Goal: Task Accomplishment & Management: Complete application form

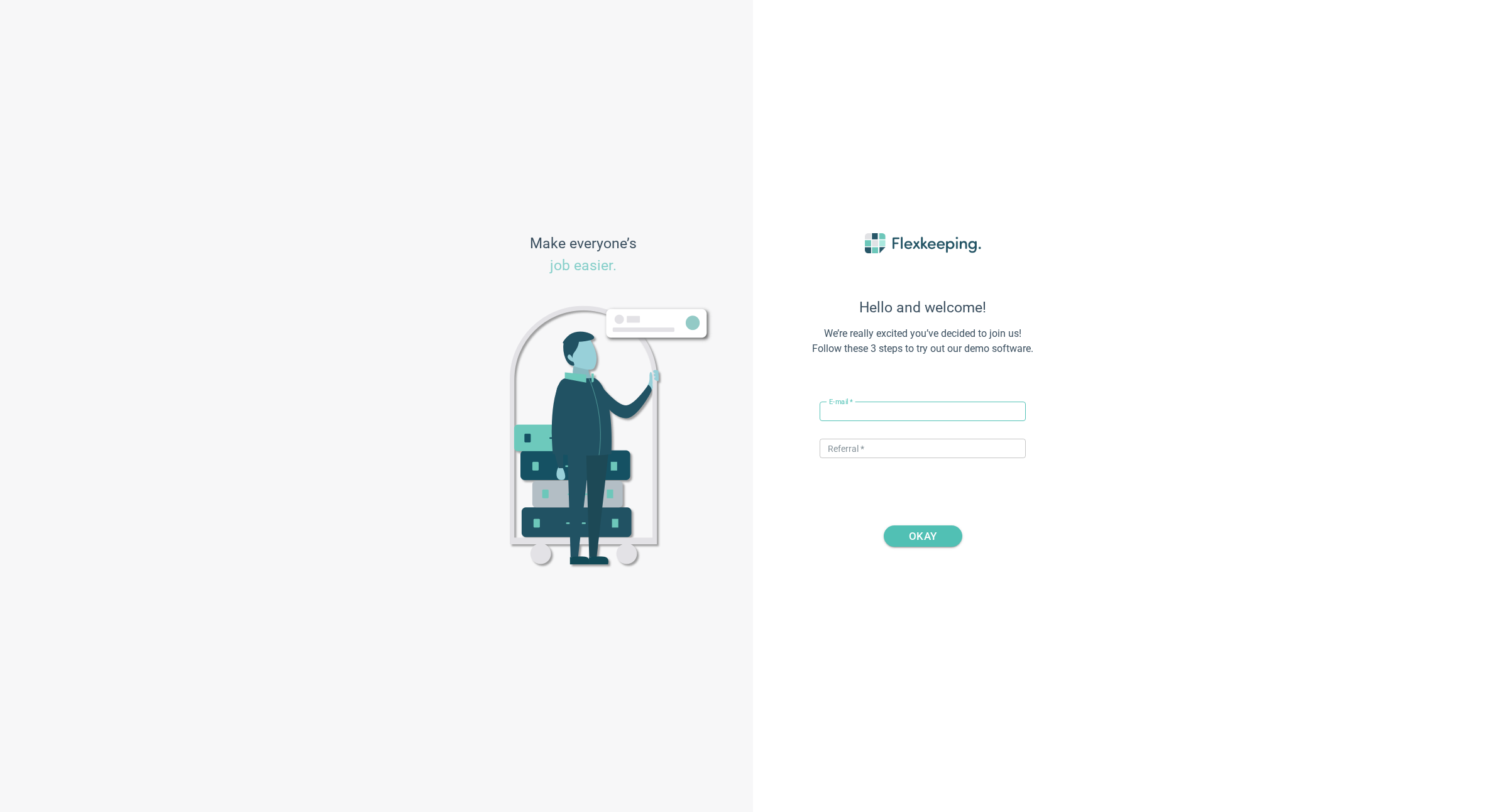
click at [861, 417] on input "text" at bounding box center [923, 411] width 206 height 19
type input "[PERSON_NAME][EMAIL_ADDRESS][DOMAIN_NAME]"
type input "DIGITALMAGIC"
click at [924, 537] on span "OKAY" at bounding box center [922, 536] width 28 height 21
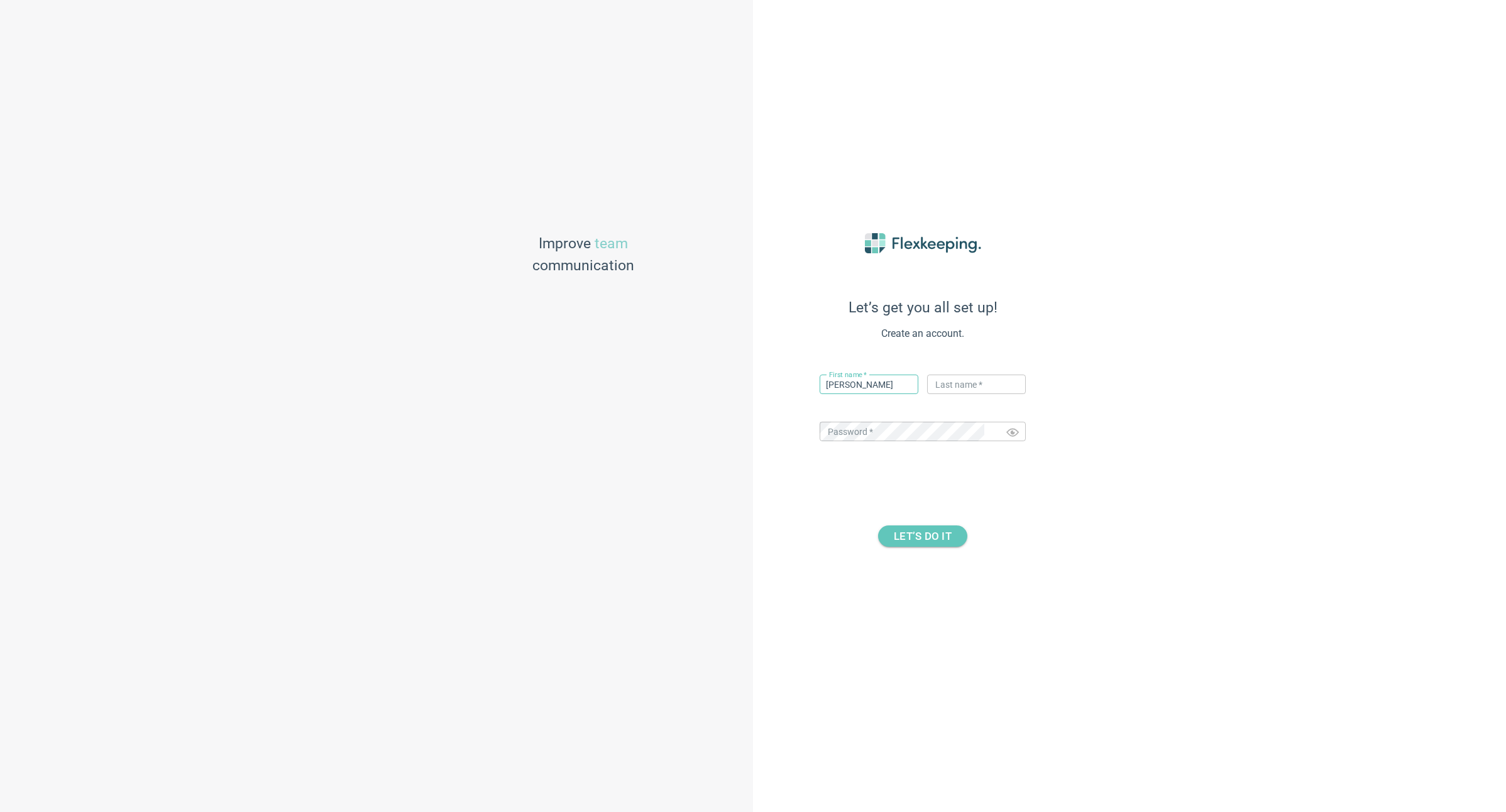
type input "[PERSON_NAME]"
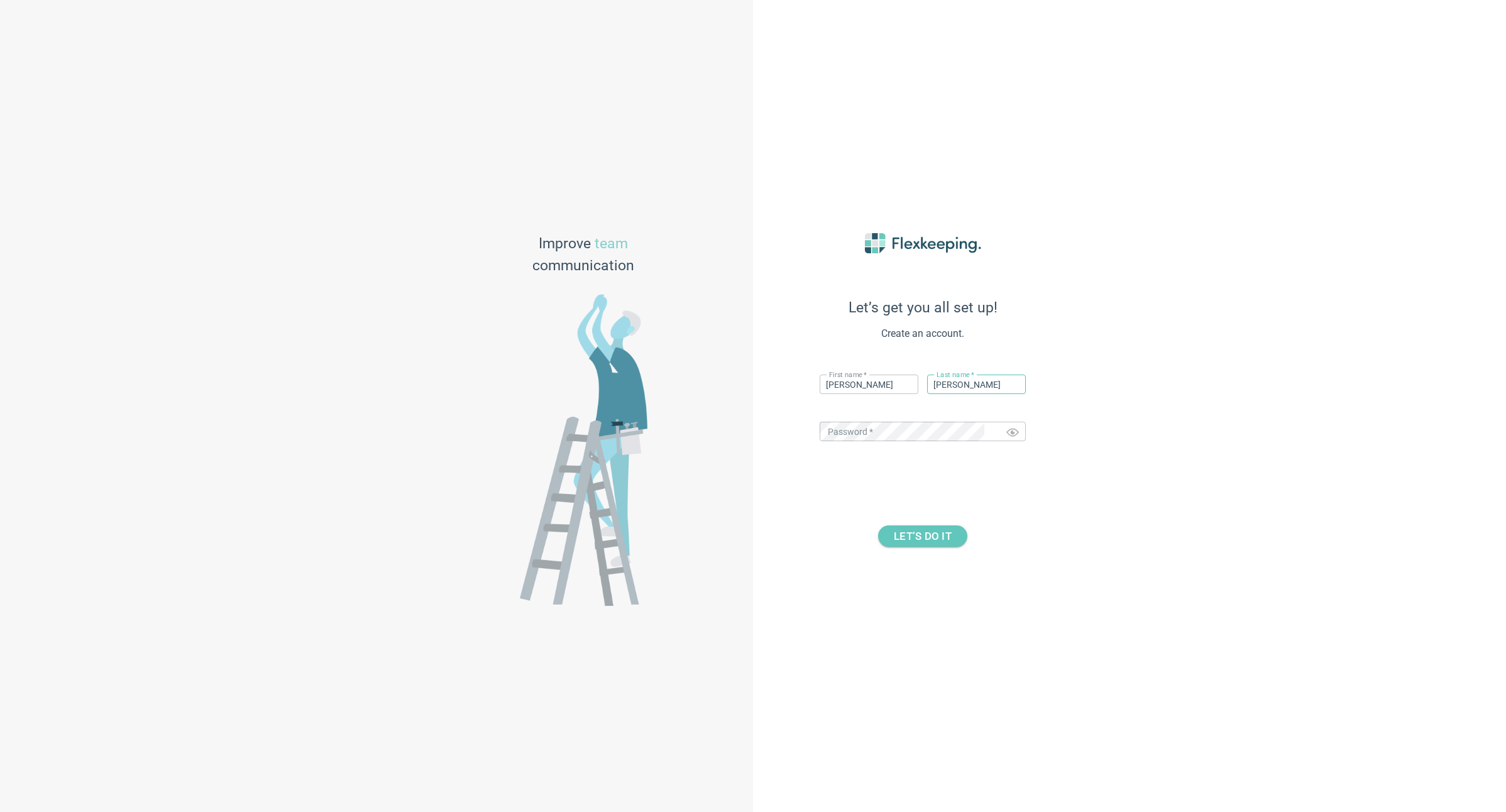
type input "[PERSON_NAME]"
click at [1209, 441] on div "Let’s get you all set up! Create an account. First name   * [PERSON_NAME] ​ Las…" at bounding box center [1129, 406] width 753 height 812
click at [924, 536] on span "LET’S DO IT" at bounding box center [922, 536] width 58 height 21
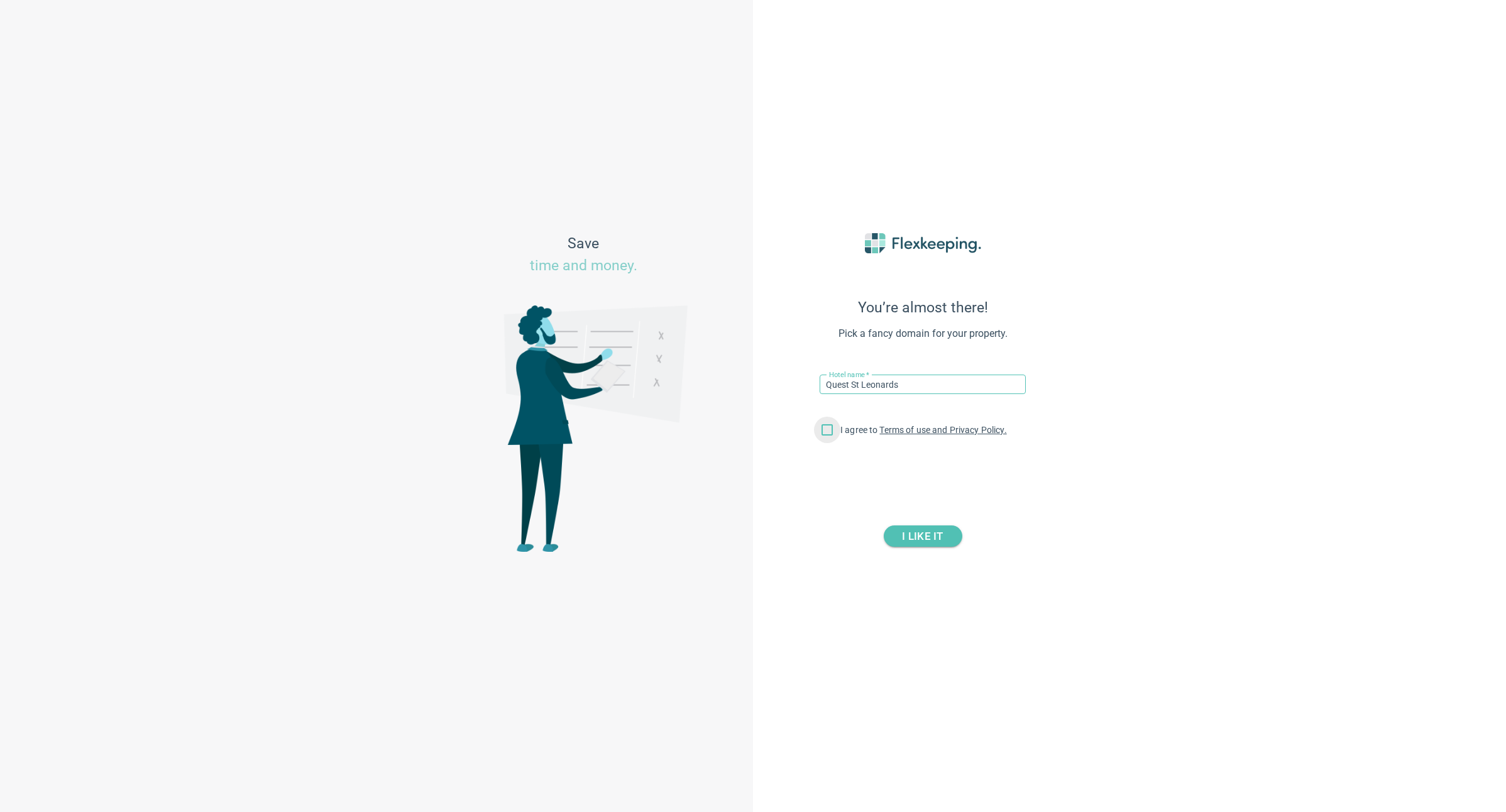
type input "Quest St Leonards"
click at [827, 433] on input "I agree to Terms of use and Privacy Policy." at bounding box center [827, 432] width 27 height 27
checkbox input "true"
click at [921, 536] on span "I LIKE IT" at bounding box center [922, 536] width 41 height 21
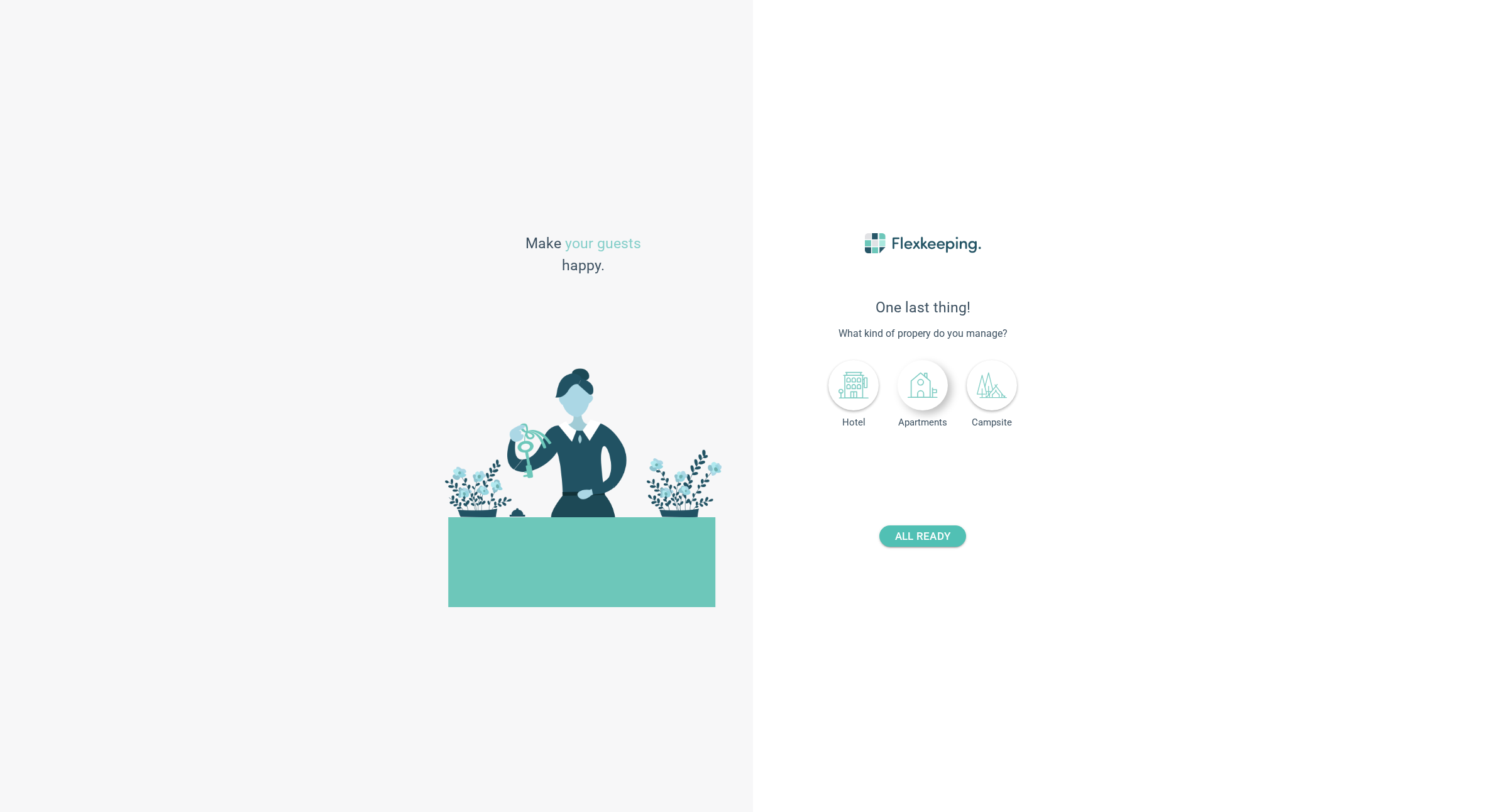
click at [921, 393] on icon at bounding box center [922, 385] width 30 height 30
drag, startPoint x: 935, startPoint y: 462, endPoint x: 1044, endPoint y: 470, distance: 109.3
click at [1029, 465] on div "One last thing! What kind of propery do you manage? Hotel Apartments Campsite N…" at bounding box center [922, 406] width 276 height 409
type input "79"
click at [934, 534] on span "ALL READY" at bounding box center [922, 536] width 55 height 21
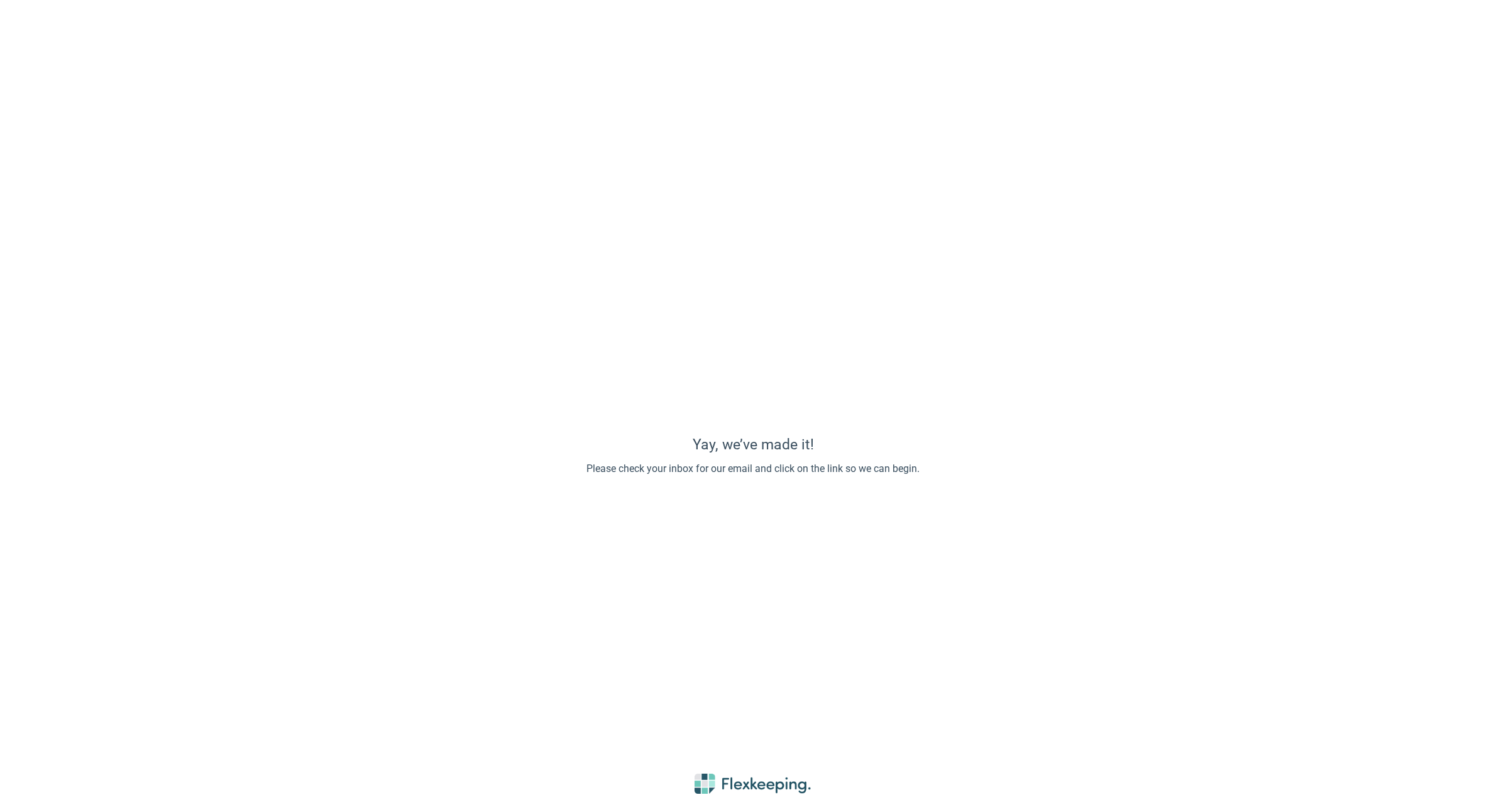
drag, startPoint x: 574, startPoint y: 129, endPoint x: 582, endPoint y: 134, distance: 9.4
click at [574, 129] on div "Yay, we’ve made it! Please check your inbox for our email and click on the link…" at bounding box center [753, 406] width 1506 height 812
